Goal: Information Seeking & Learning: Learn about a topic

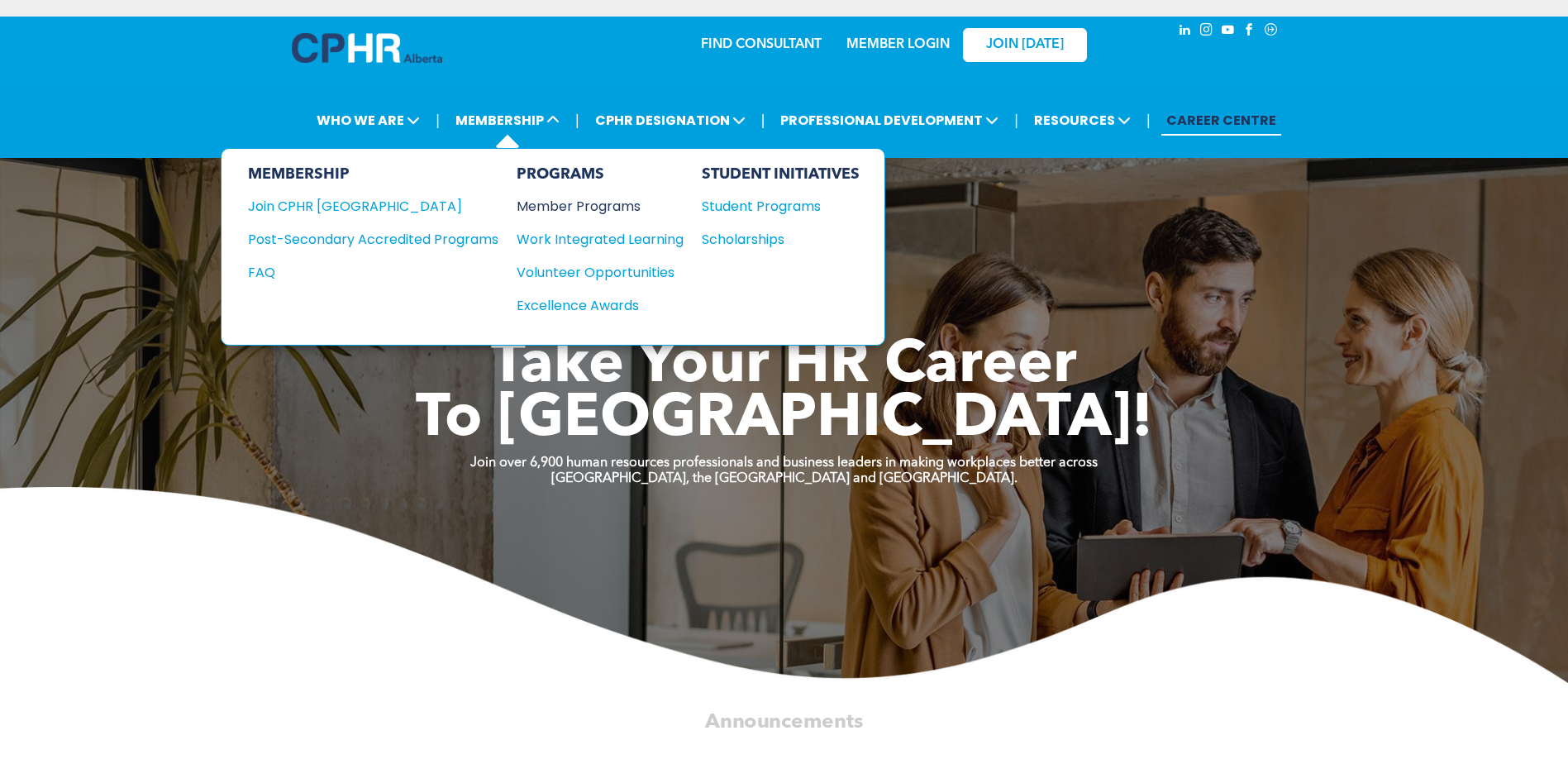
click at [585, 200] on div "Member Programs" at bounding box center [592, 206] width 151 height 21
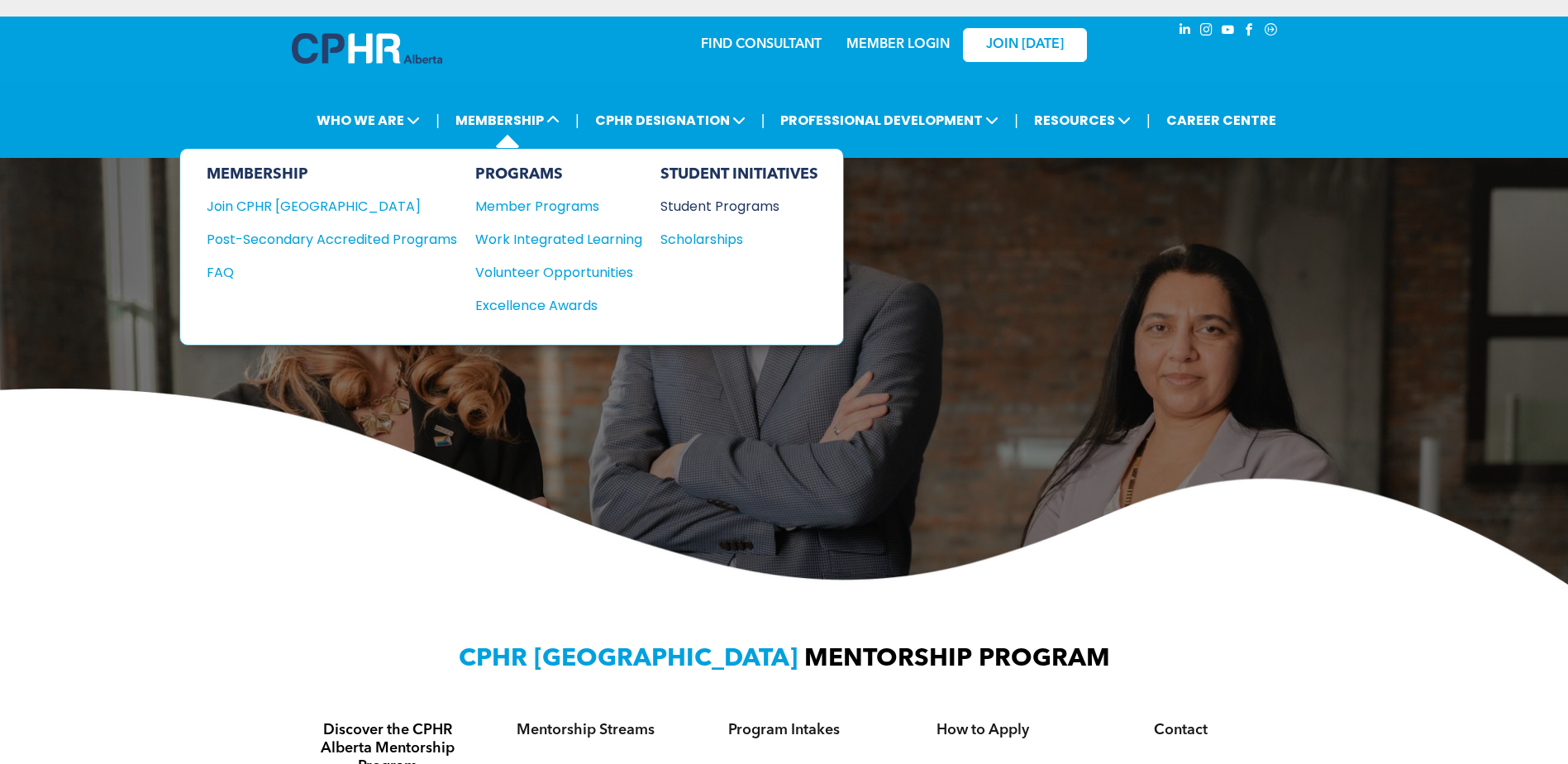
click at [708, 203] on div "Student Programs" at bounding box center [731, 206] width 142 height 21
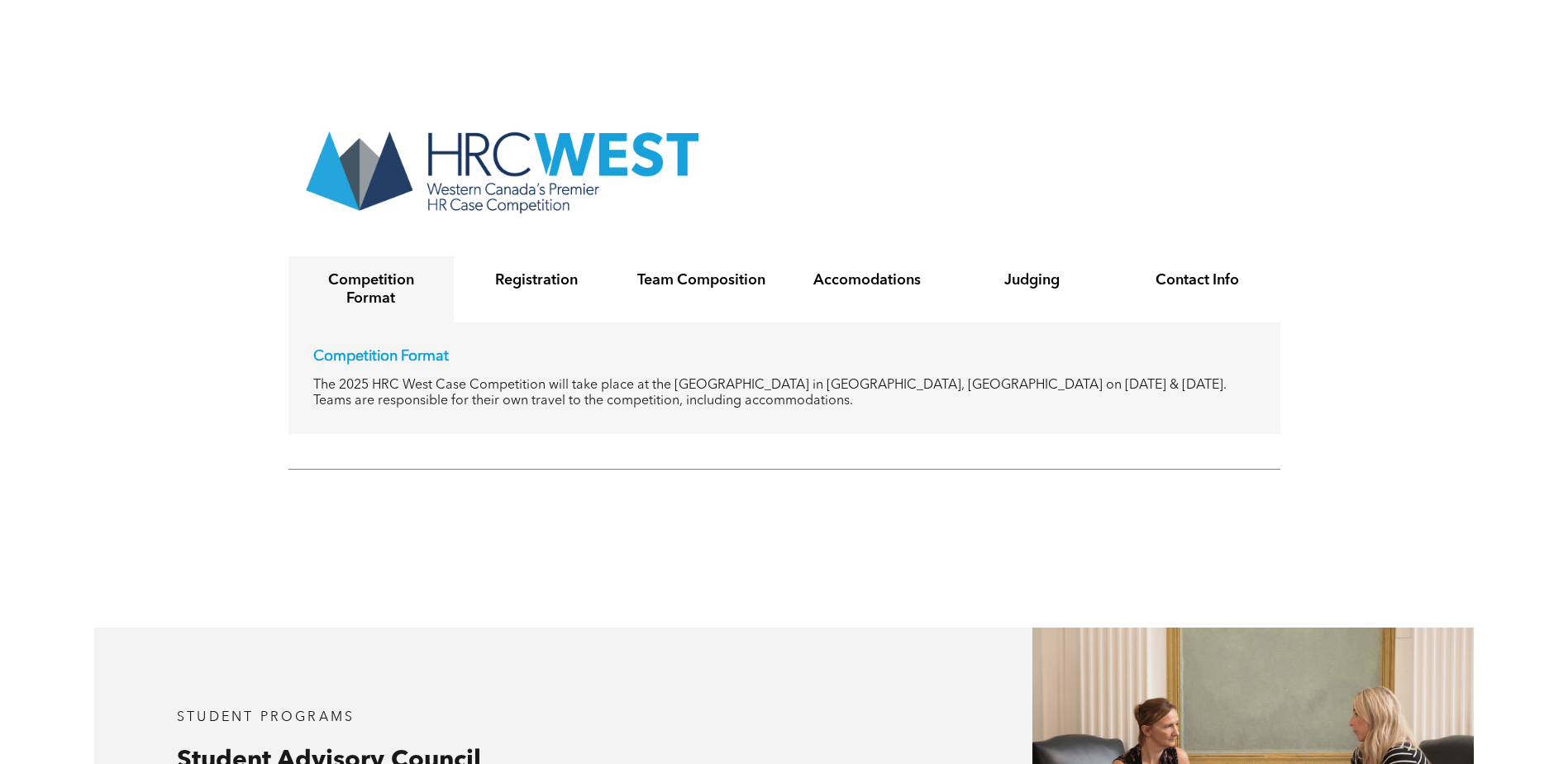
scroll to position [3473, 0]
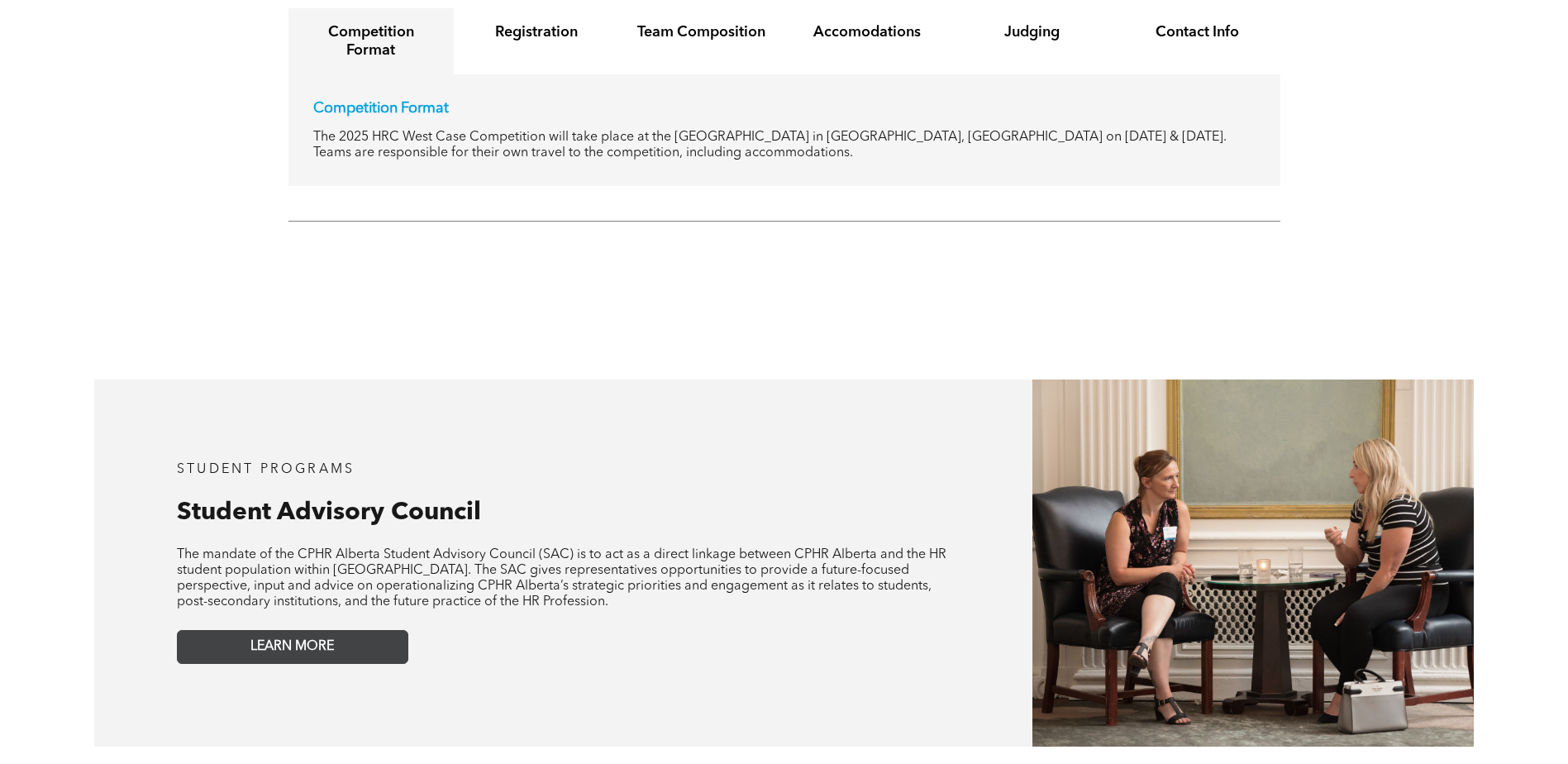
click at [294, 630] on link "LEARN MORE" at bounding box center [293, 647] width 232 height 34
